Goal: Task Accomplishment & Management: Use online tool/utility

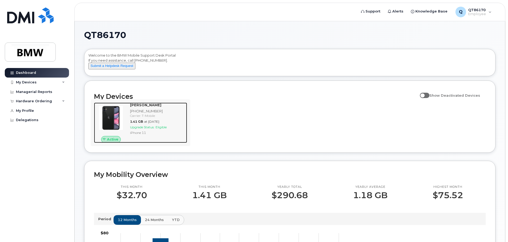
click at [157, 129] on span "Eligible" at bounding box center [160, 127] width 11 height 4
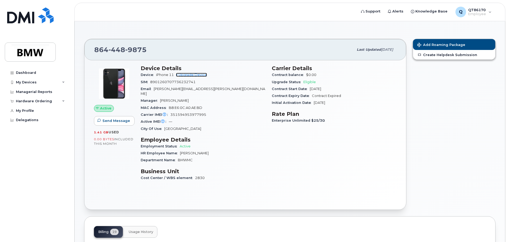
click at [188, 75] on link "+ Upgrade Device" at bounding box center [191, 75] width 31 height 4
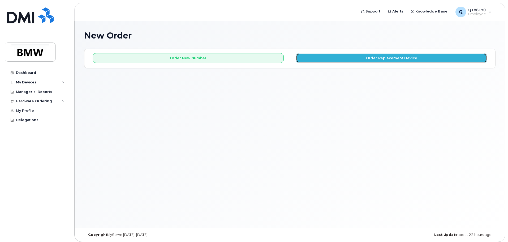
click at [342, 58] on button "Order Replacement Device" at bounding box center [391, 58] width 191 height 10
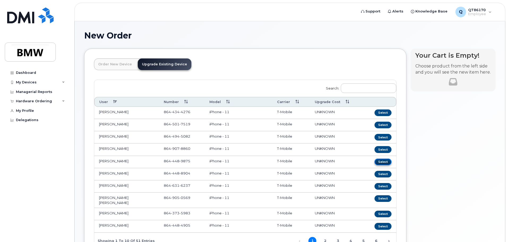
click at [383, 162] on button "Select" at bounding box center [382, 161] width 17 height 7
